Goal: Navigation & Orientation: Find specific page/section

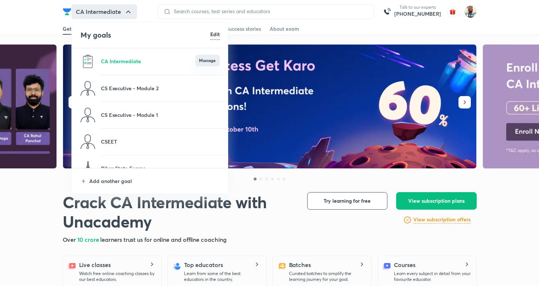
click at [209, 63] on button "Manage" at bounding box center [207, 61] width 24 height 12
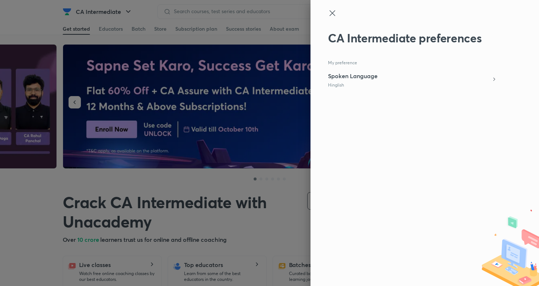
click at [263, 74] on div at bounding box center [269, 143] width 539 height 286
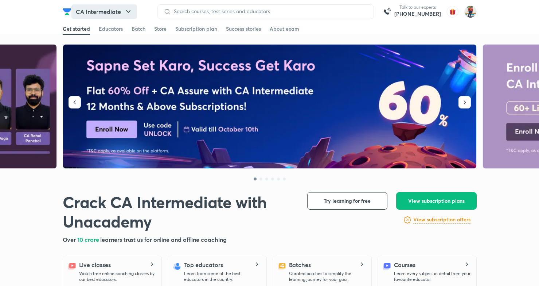
click at [125, 9] on icon "button" at bounding box center [128, 11] width 9 height 9
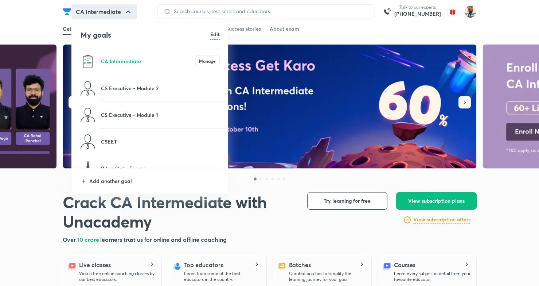
click at [215, 34] on h6 "Edit" at bounding box center [214, 34] width 9 height 8
click at [215, 31] on h6 "Done" at bounding box center [213, 34] width 12 height 8
click at [55, 23] on div at bounding box center [269, 143] width 539 height 286
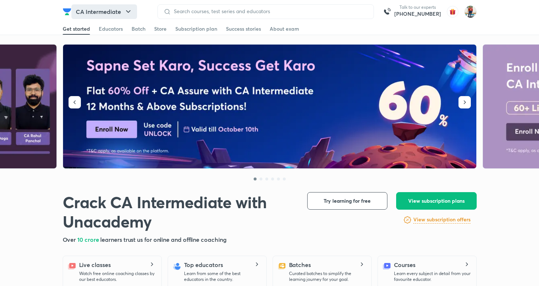
click at [129, 11] on icon "button" at bounding box center [128, 11] width 4 height 3
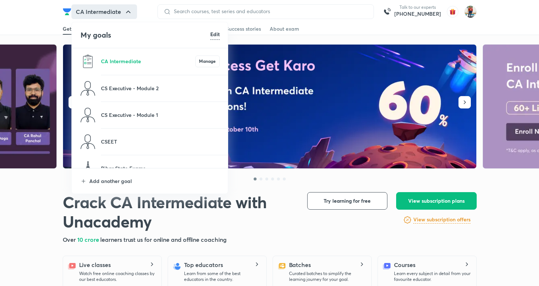
click at [213, 33] on h6 "Edit" at bounding box center [214, 34] width 9 height 8
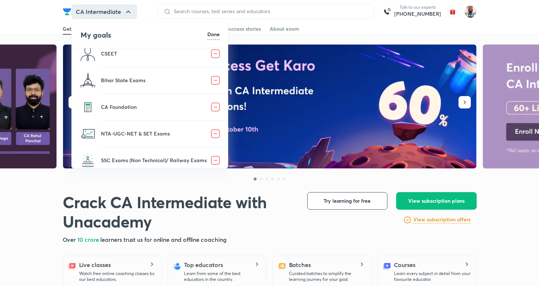
scroll to position [96, 0]
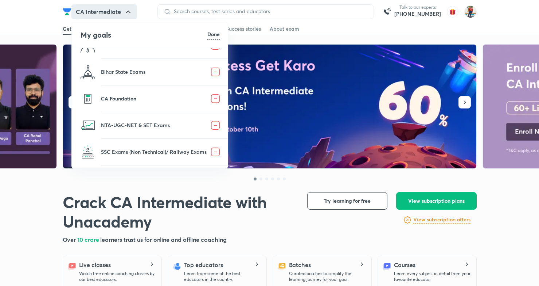
click at [173, 98] on p "CA Foundation" at bounding box center [156, 98] width 110 height 8
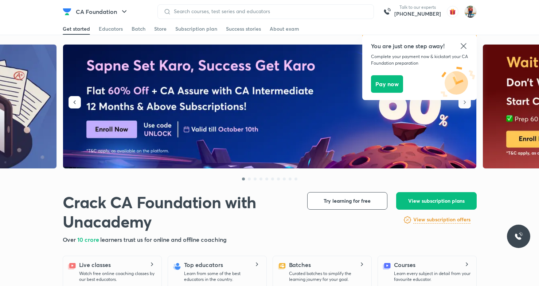
click at [465, 43] on icon at bounding box center [463, 46] width 9 height 9
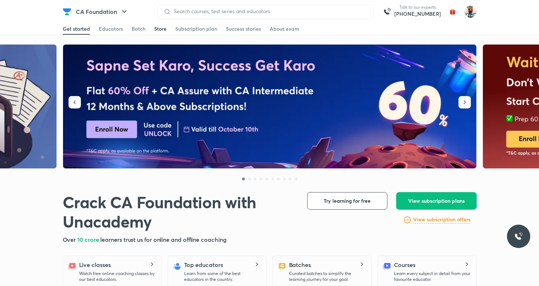
click at [158, 26] on div "Store" at bounding box center [160, 28] width 12 height 7
